Goal: Use online tool/utility: Utilize a website feature to perform a specific function

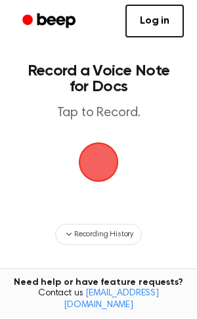
click at [107, 158] on span "button" at bounding box center [98, 162] width 37 height 37
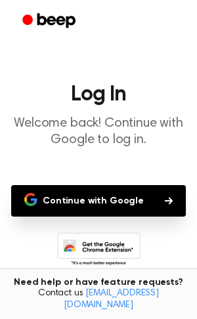
click at [119, 192] on button "Continue with Google" at bounding box center [98, 201] width 175 height 32
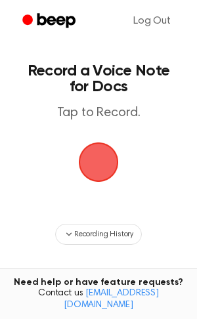
click at [104, 159] on span "button" at bounding box center [98, 162] width 37 height 37
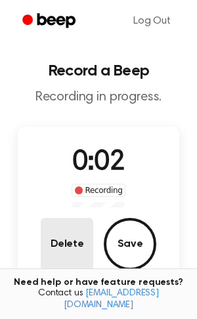
click at [50, 254] on button "Delete" at bounding box center [67, 244] width 53 height 53
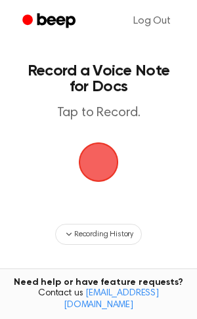
click at [98, 170] on span "button" at bounding box center [99, 163] width 40 height 40
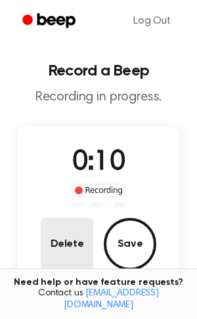
click at [81, 239] on button "Delete" at bounding box center [67, 244] width 53 height 53
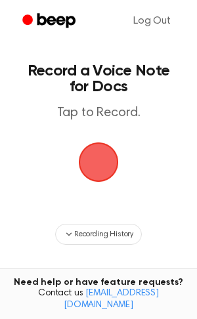
click at [96, 160] on span "button" at bounding box center [99, 163] width 40 height 40
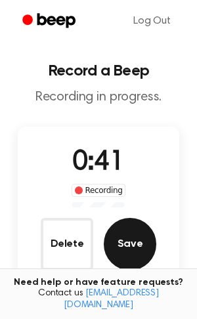
click at [139, 243] on button "Save" at bounding box center [130, 244] width 53 height 53
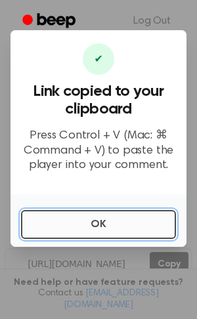
click at [83, 224] on button "OK" at bounding box center [98, 224] width 155 height 29
